Goal: Communication & Community: Answer question/provide support

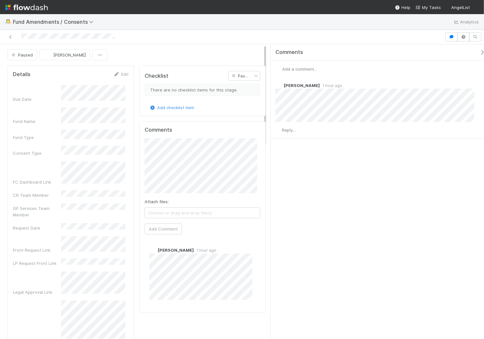
click at [320, 68] on div "Add a comment..." at bounding box center [380, 69] width 219 height 17
click at [314, 70] on span "Add a comment..." at bounding box center [299, 69] width 35 height 5
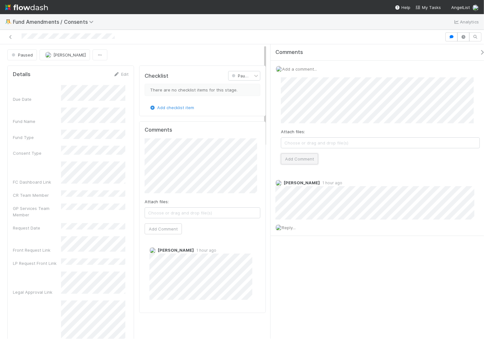
click at [290, 159] on button "Add Comment" at bounding box center [299, 159] width 37 height 11
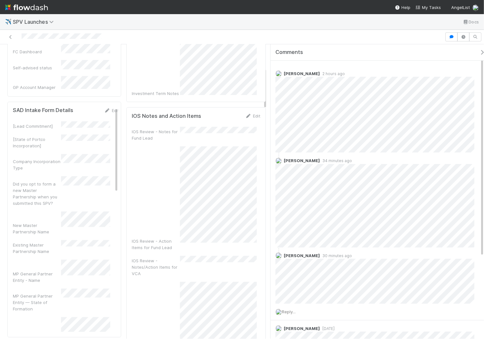
scroll to position [194, 0]
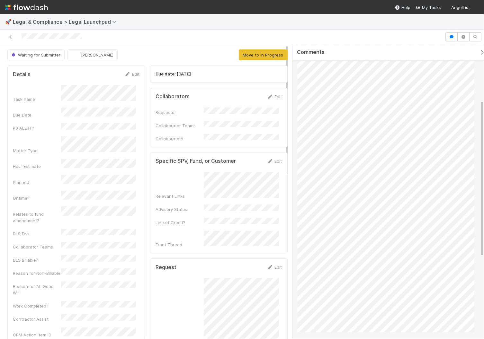
scroll to position [257, 0]
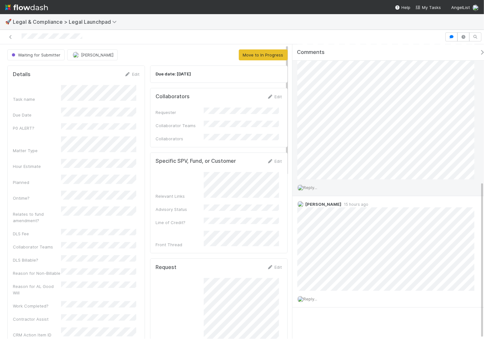
click at [309, 187] on span "Reply..." at bounding box center [311, 187] width 14 height 5
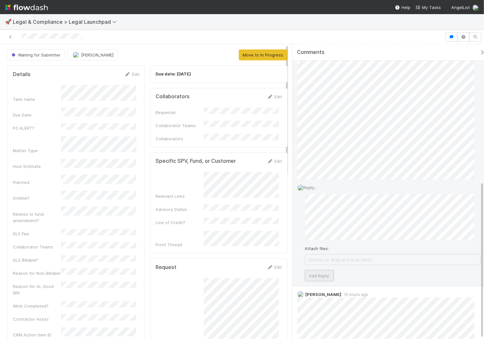
click at [319, 280] on button "Add Reply" at bounding box center [319, 276] width 29 height 11
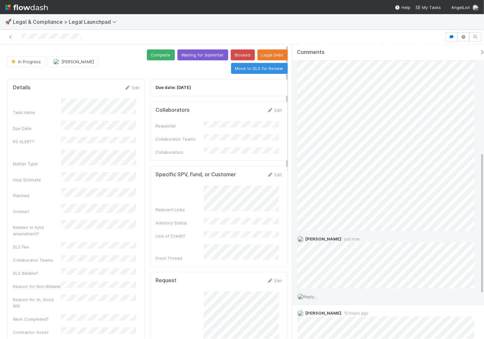
scroll to position [201, 0]
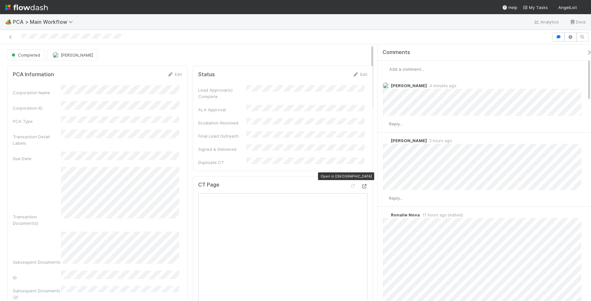
click at [361, 184] on icon at bounding box center [364, 186] width 6 height 4
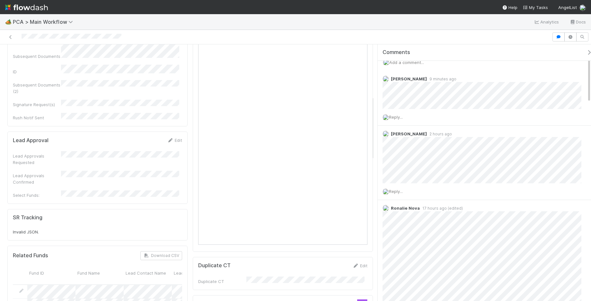
scroll to position [206, 0]
click at [365, 233] on div "CT Page" at bounding box center [283, 110] width 180 height 281
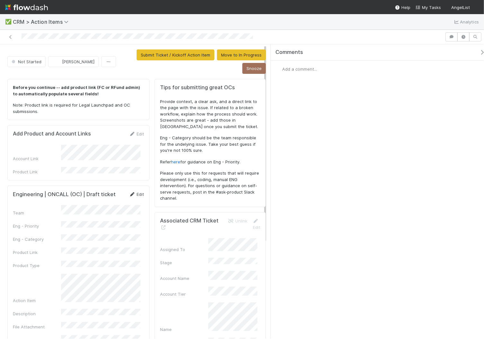
click at [129, 192] on icon at bounding box center [132, 194] width 6 height 4
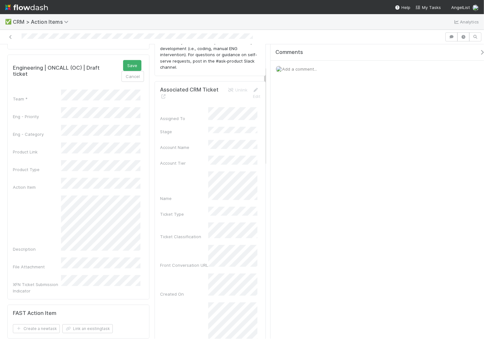
scroll to position [134, 0]
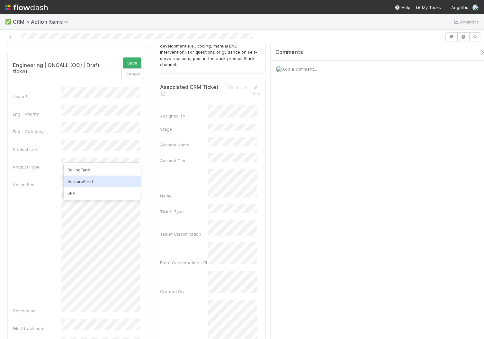
click at [89, 180] on div "VentureFund" at bounding box center [102, 182] width 77 height 12
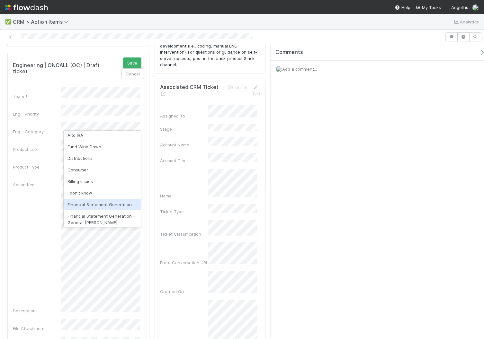
scroll to position [371, 0]
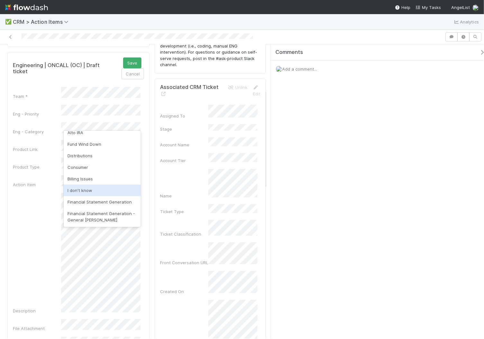
click at [108, 190] on div "I don't know" at bounding box center [102, 191] width 77 height 12
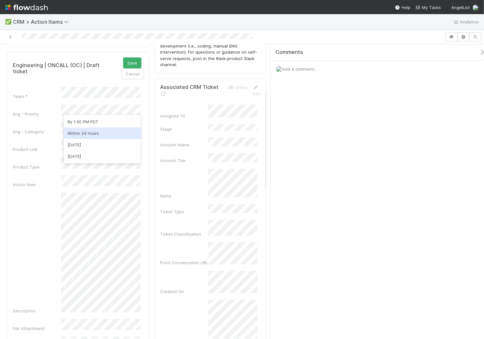
click at [95, 129] on div "Within 24 hours" at bounding box center [102, 134] width 77 height 12
click at [125, 58] on button "Save" at bounding box center [132, 63] width 18 height 11
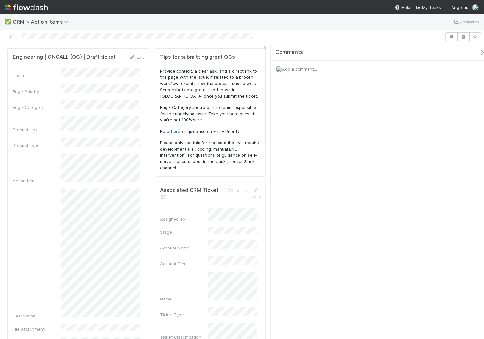
scroll to position [0, 0]
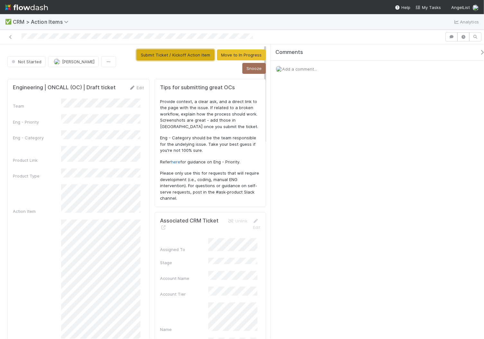
click at [188, 52] on button "Submit Ticket / Kickoff Action Item" at bounding box center [176, 54] width 78 height 11
